Goal: Task Accomplishment & Management: Use online tool/utility

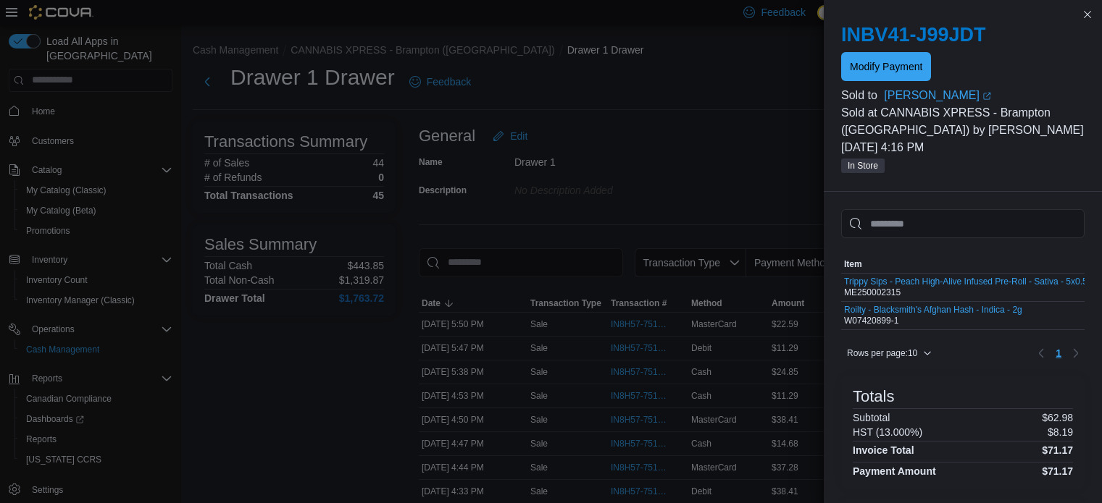
scroll to position [203, 0]
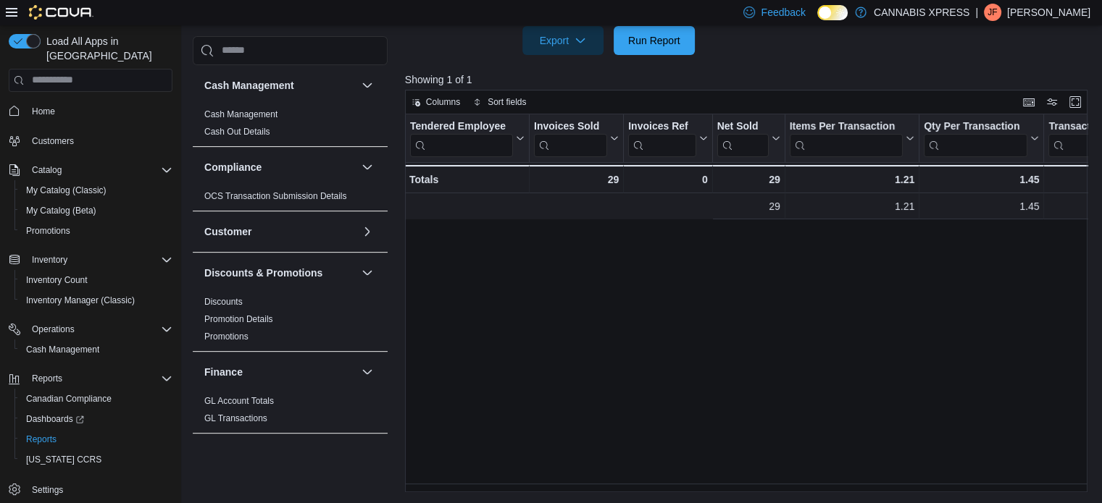
scroll to position [0, 388]
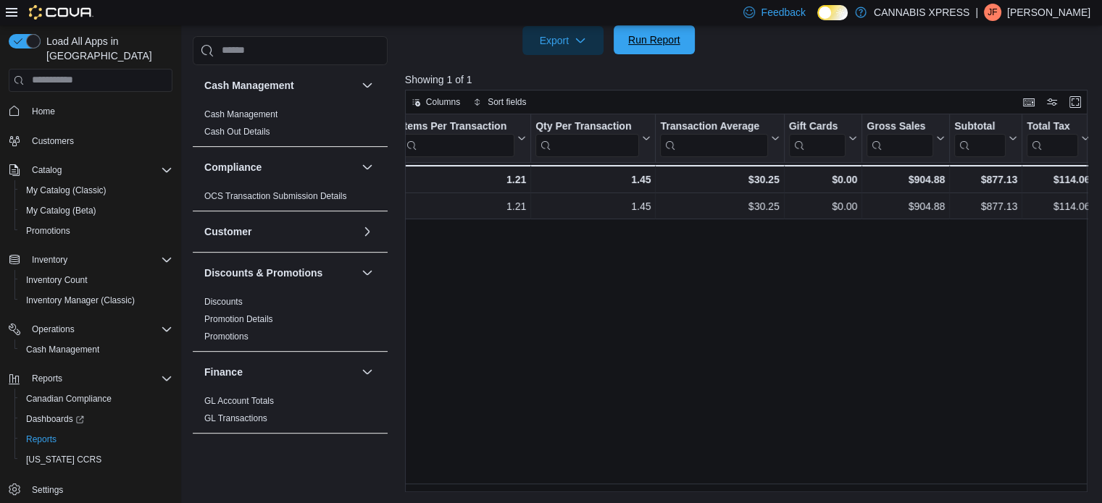
click at [639, 45] on span "Run Report" at bounding box center [654, 40] width 52 height 14
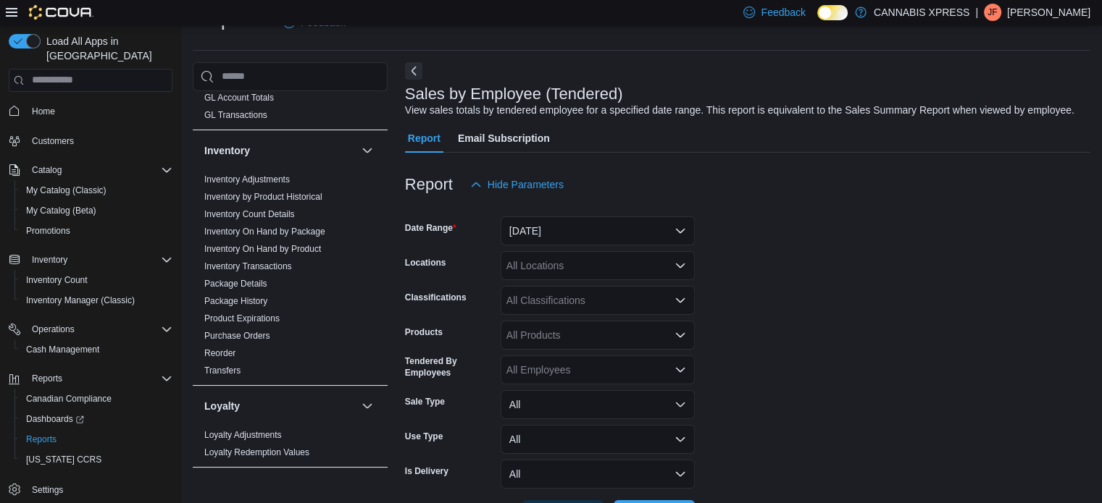
scroll to position [659, 0]
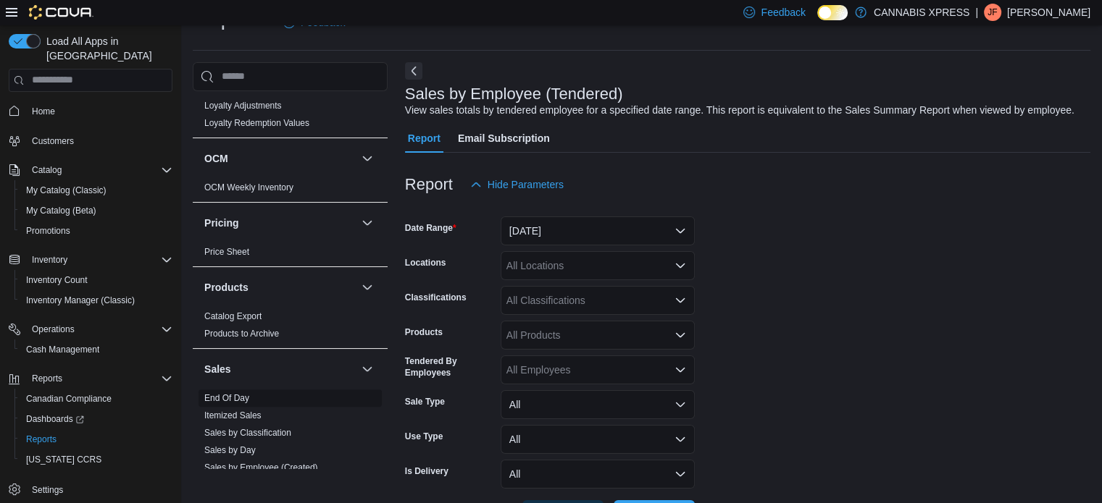
click at [223, 397] on link "End Of Day" at bounding box center [226, 398] width 45 height 10
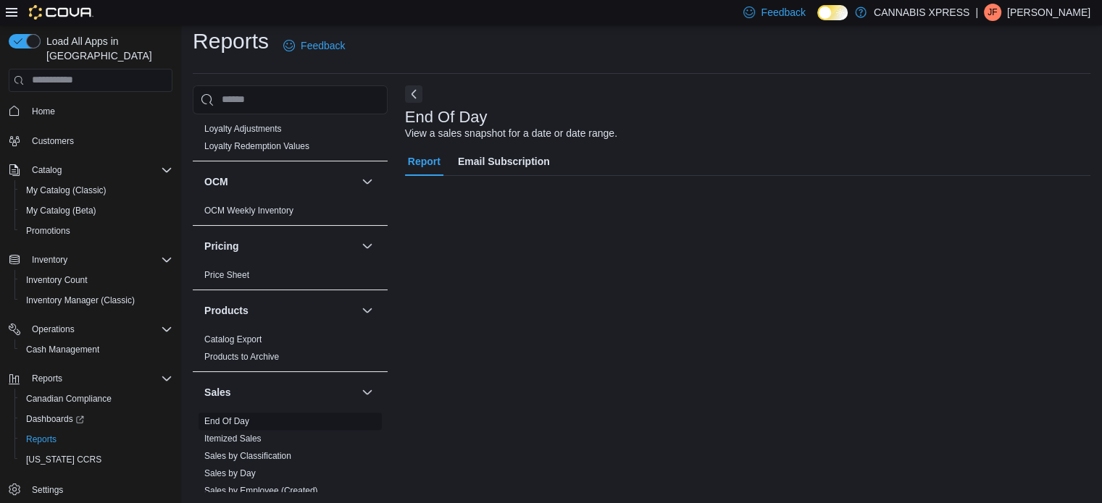
scroll to position [9, 0]
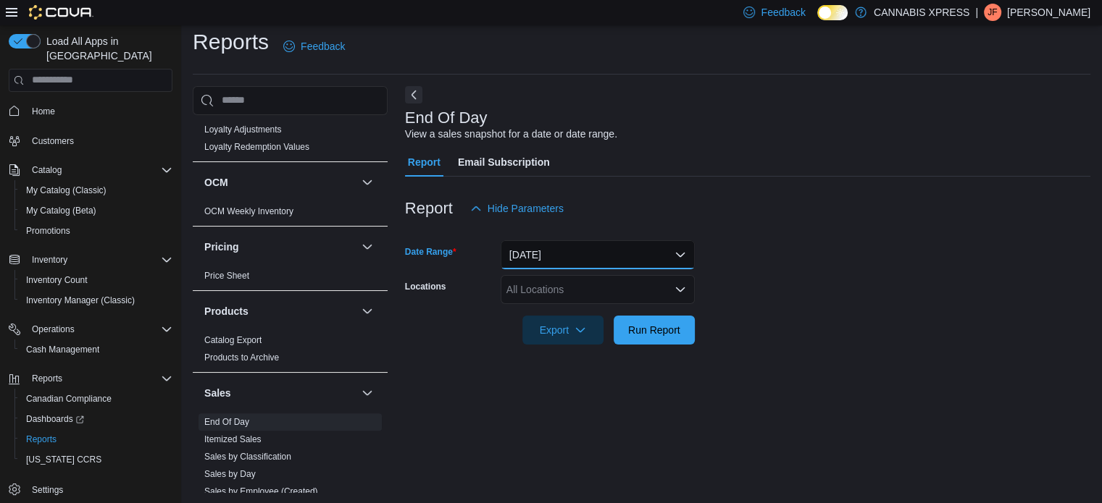
click at [679, 252] on button "Today" at bounding box center [597, 254] width 194 height 29
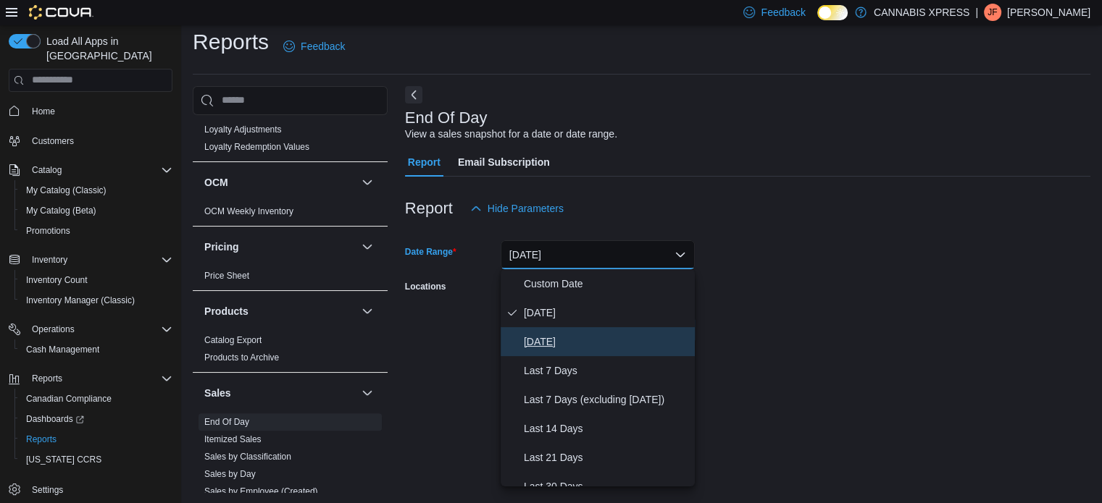
click at [566, 339] on span "Yesterday" at bounding box center [606, 341] width 165 height 17
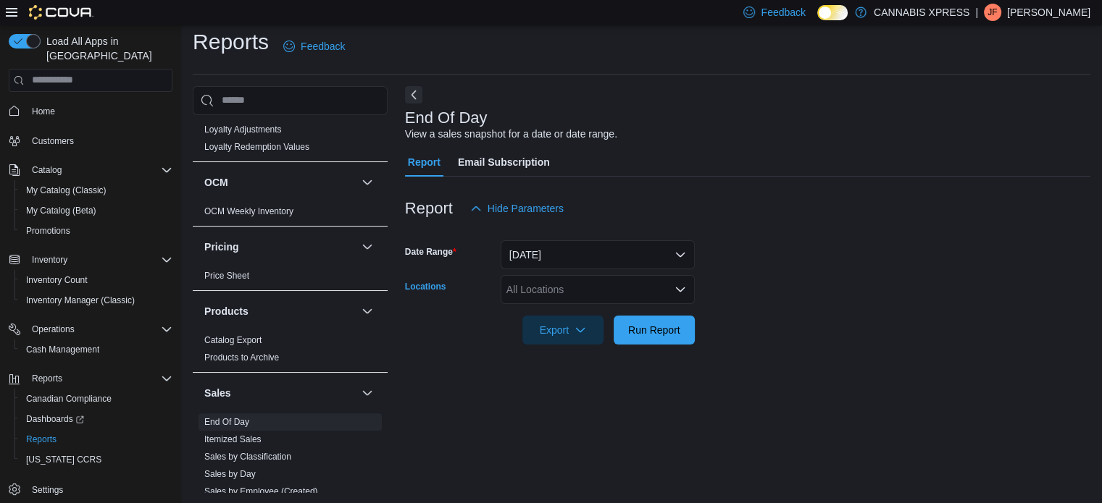
click at [679, 289] on icon "Open list of options" at bounding box center [680, 289] width 9 height 4
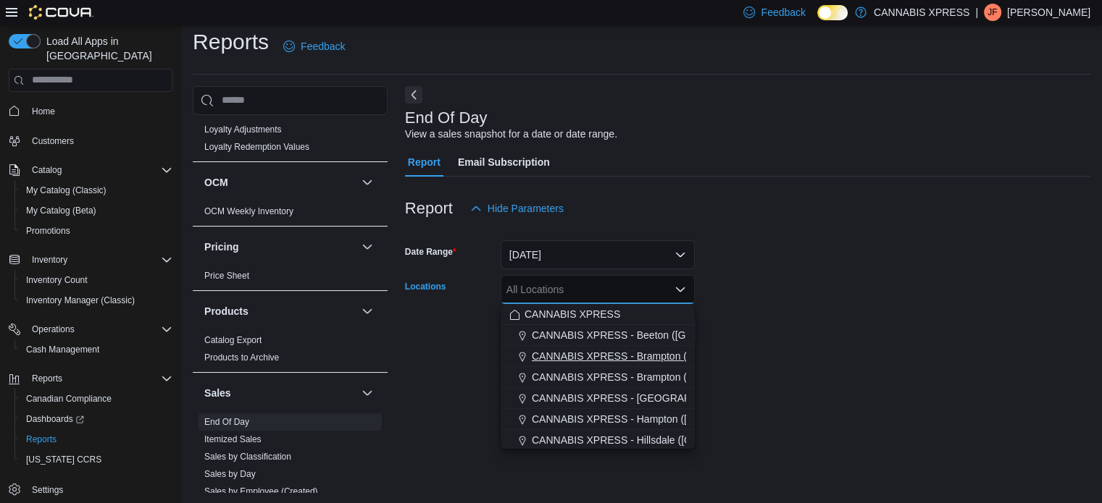
click at [642, 353] on span "CANNABIS XPRESS - Brampton ([GEOGRAPHIC_DATA])" at bounding box center [664, 356] width 264 height 14
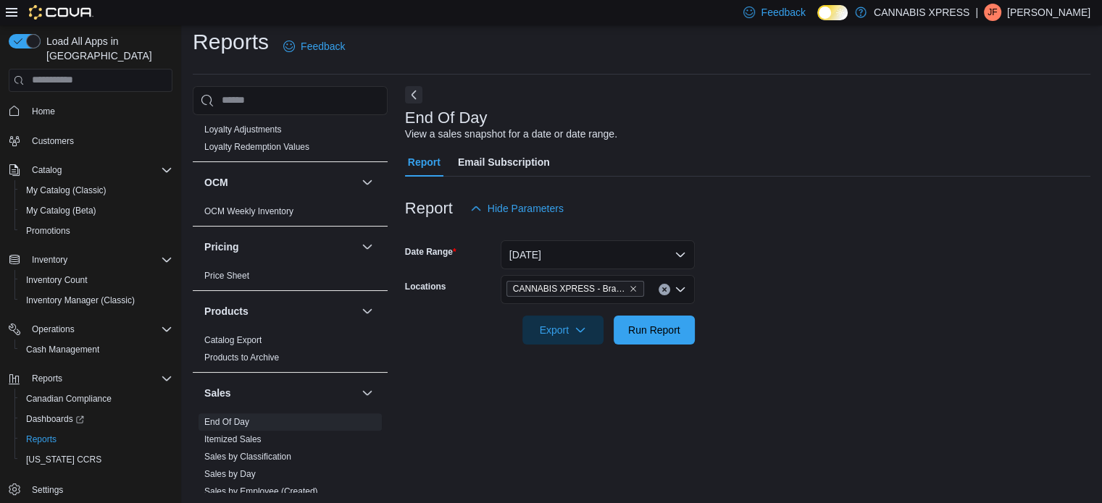
click at [758, 324] on form "Date Range Yesterday Locations CANNABIS XPRESS - Brampton (Hurontario Street) E…" at bounding box center [747, 284] width 685 height 122
click at [673, 330] on span "Run Report" at bounding box center [654, 329] width 52 height 14
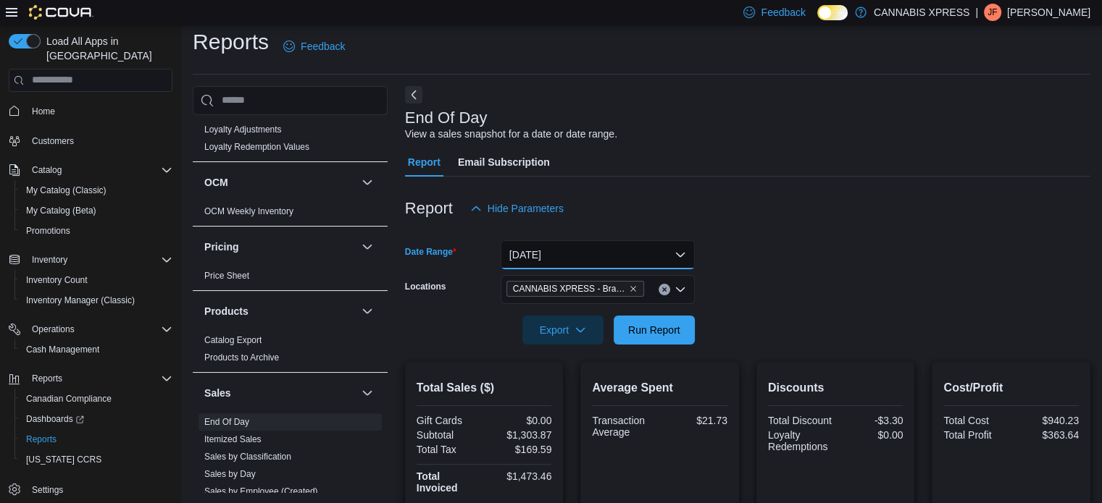
click at [684, 257] on button "Yesterday" at bounding box center [597, 254] width 194 height 29
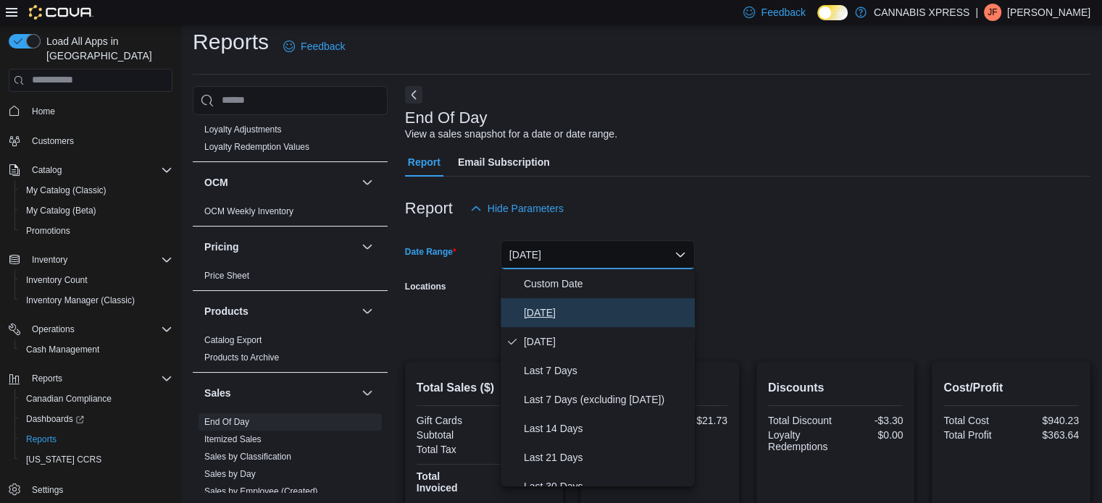
click at [536, 312] on span "Today" at bounding box center [606, 312] width 165 height 17
